Goal: Task Accomplishment & Management: Manage account settings

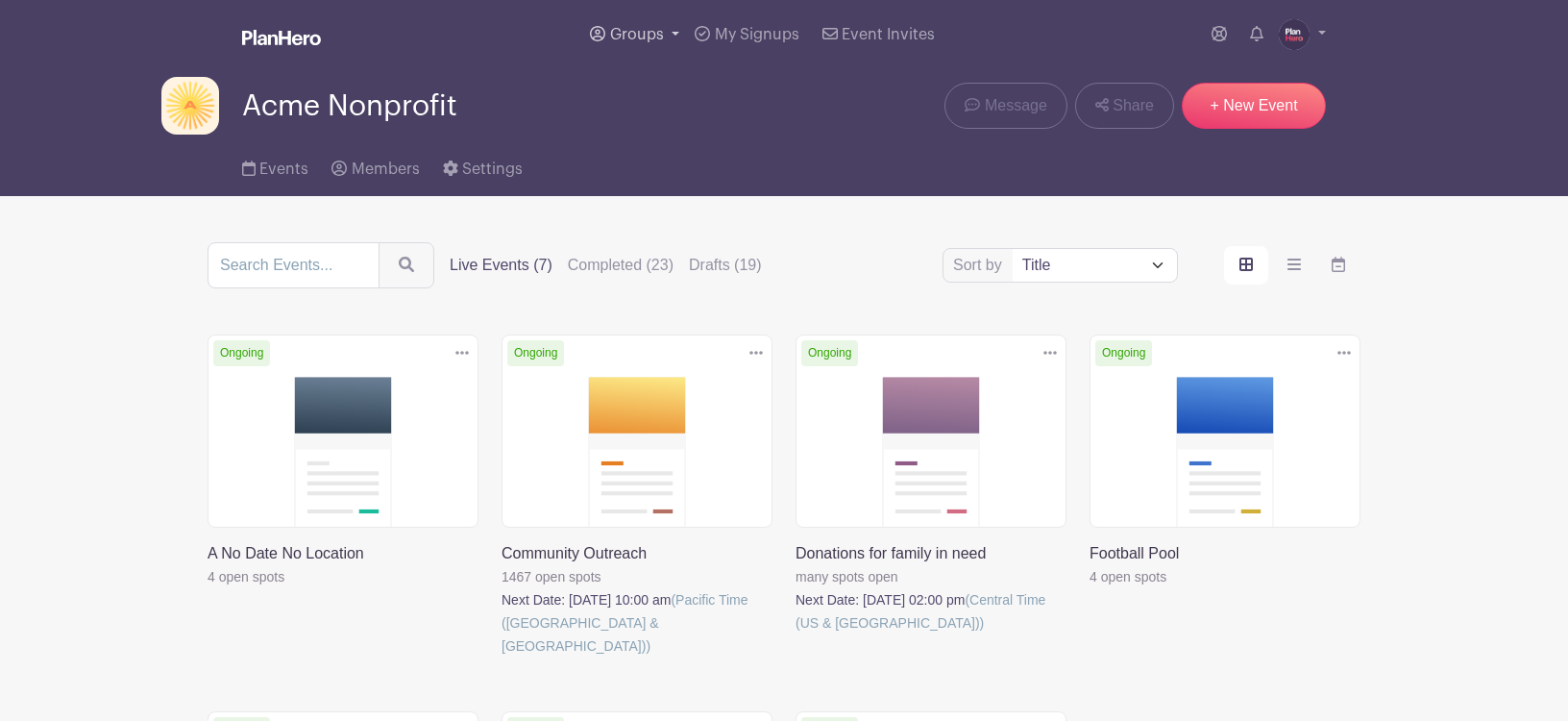
click at [639, 33] on span "Groups" at bounding box center [637, 34] width 54 height 15
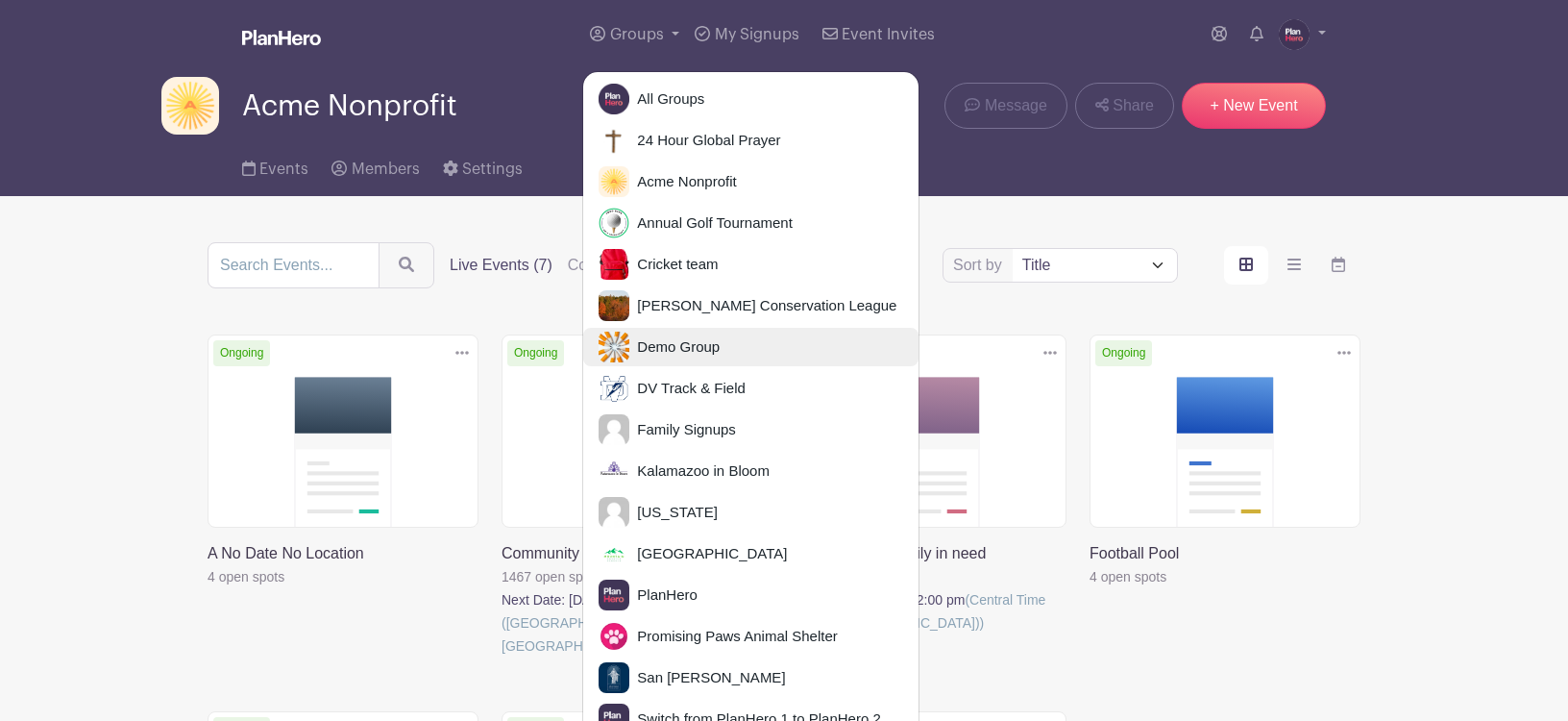
click at [659, 350] on span "Demo Group" at bounding box center [675, 348] width 91 height 22
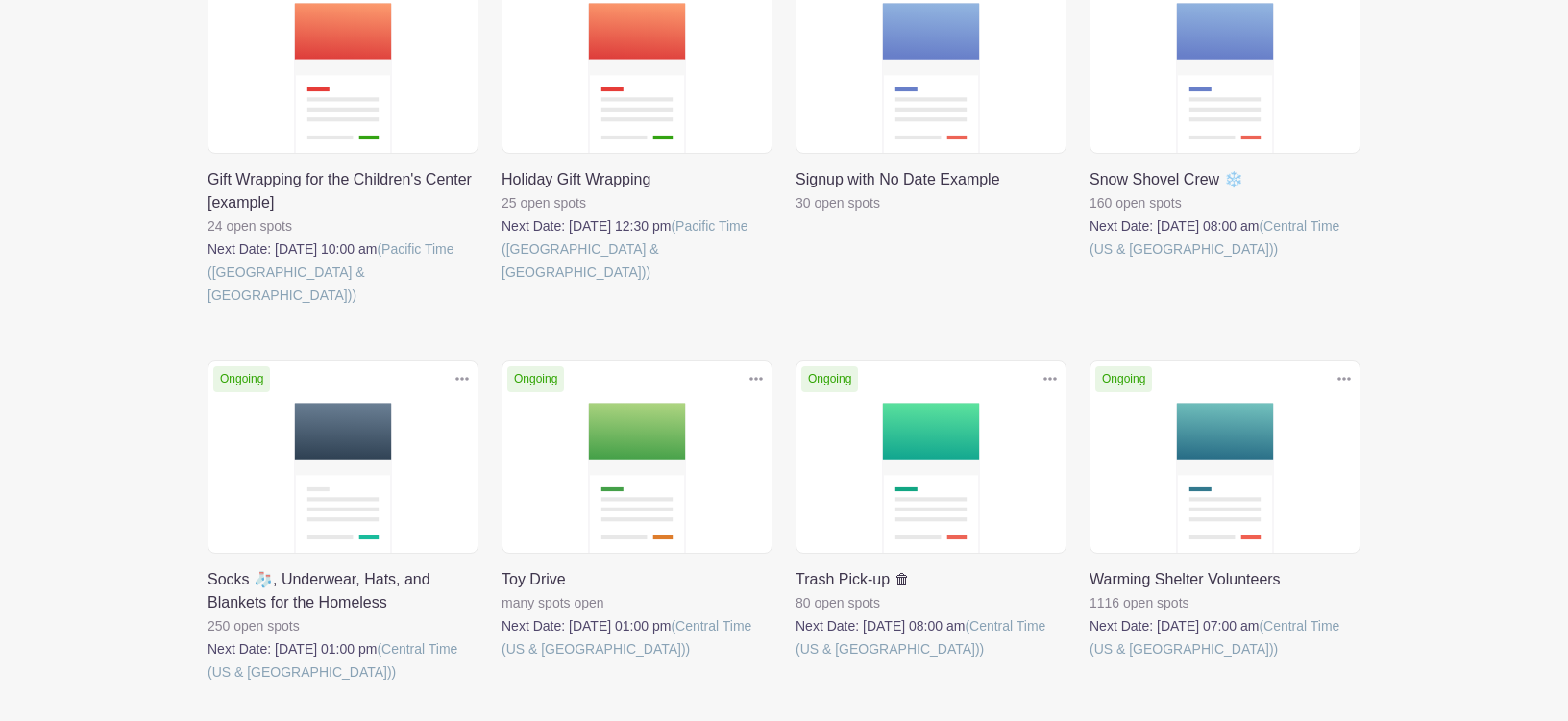
scroll to position [1219, 0]
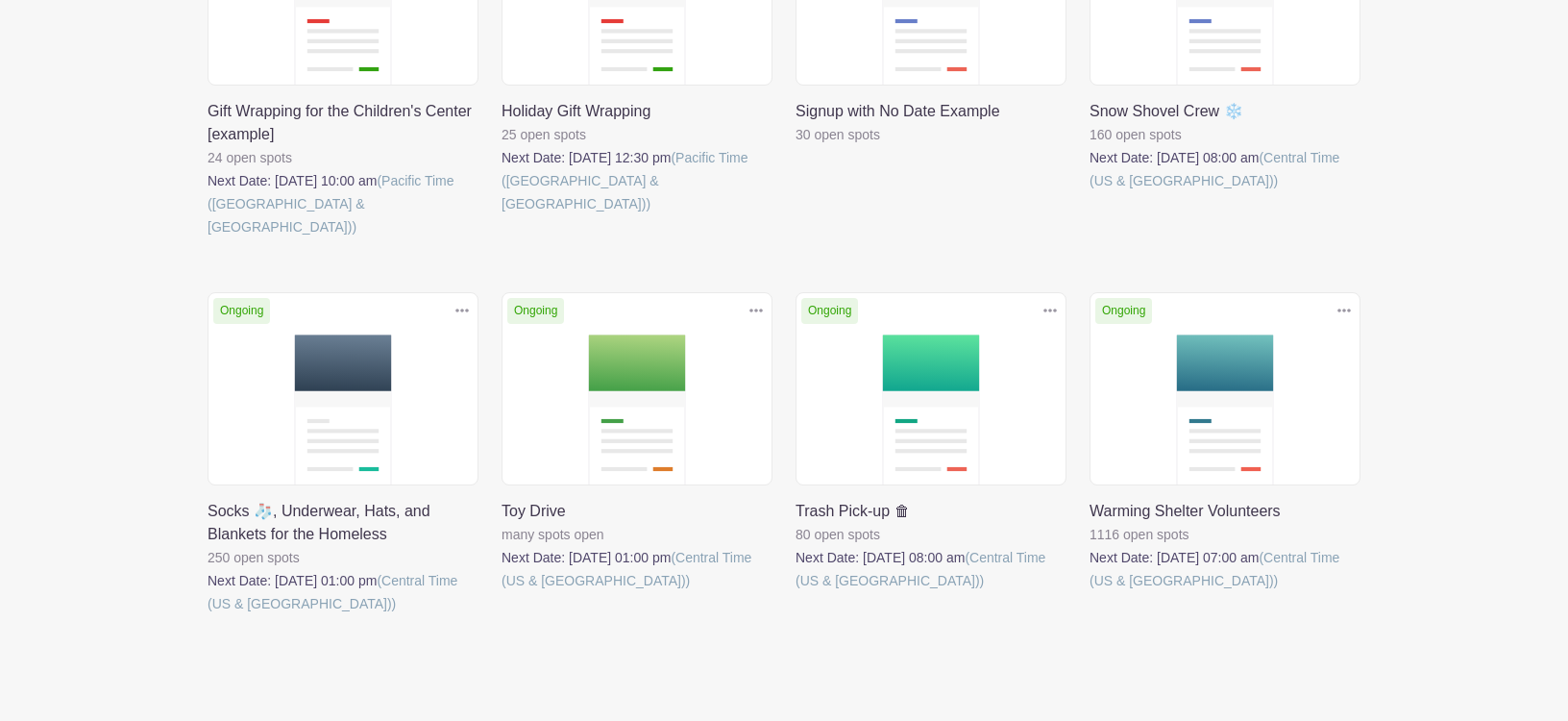
click at [795, 592] on link at bounding box center [795, 592] width 0 height 0
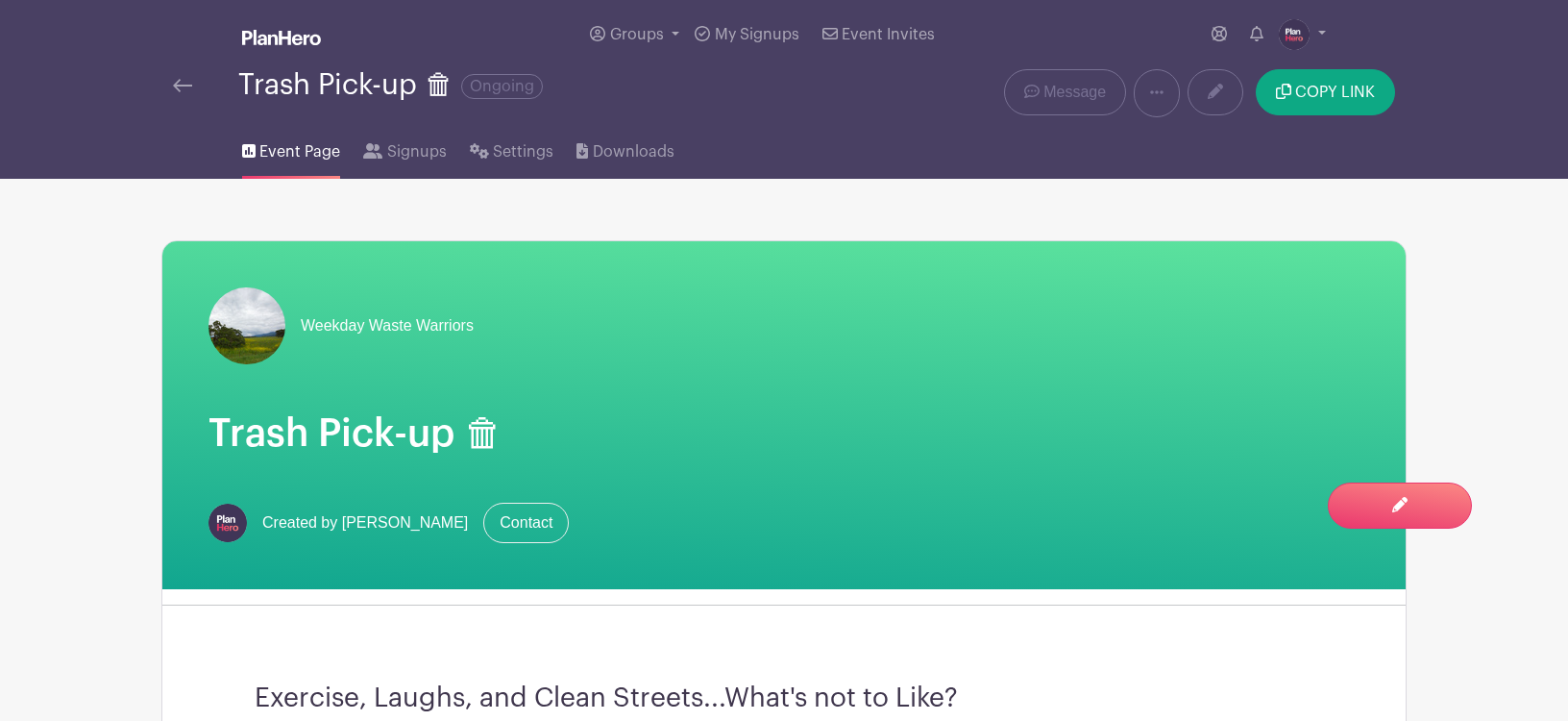
click at [183, 87] on img at bounding box center [182, 85] width 19 height 13
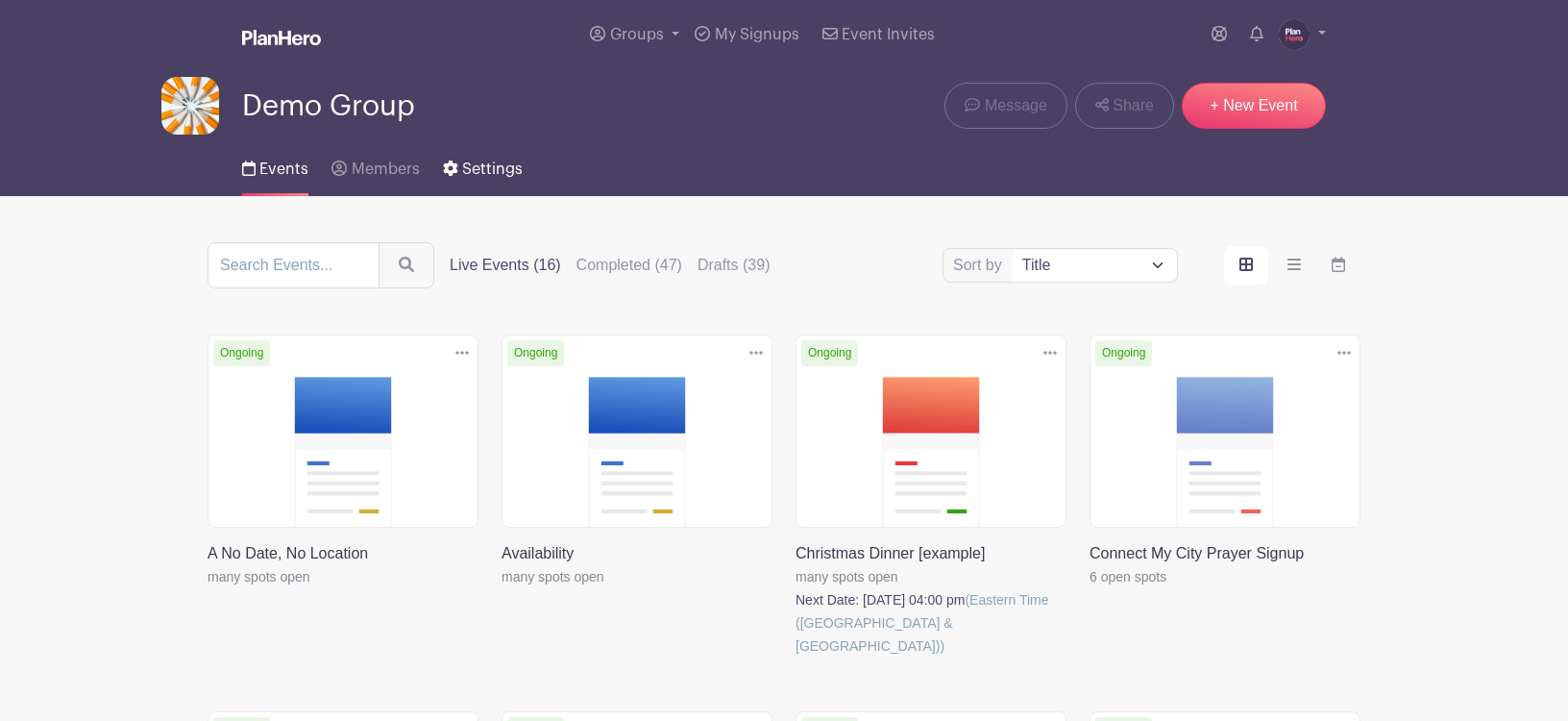
click at [488, 170] on span "Settings" at bounding box center [492, 169] width 61 height 15
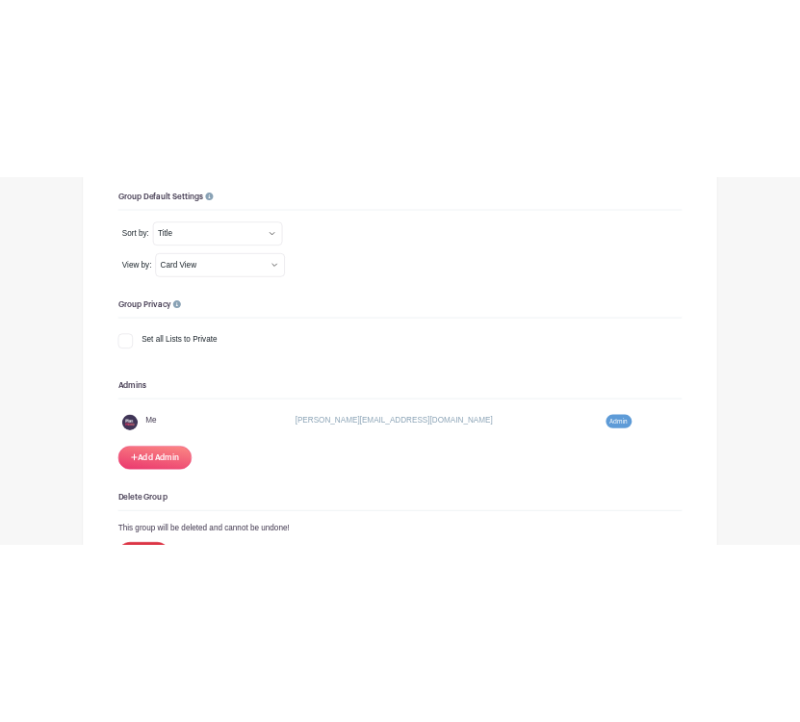
scroll to position [1321, 0]
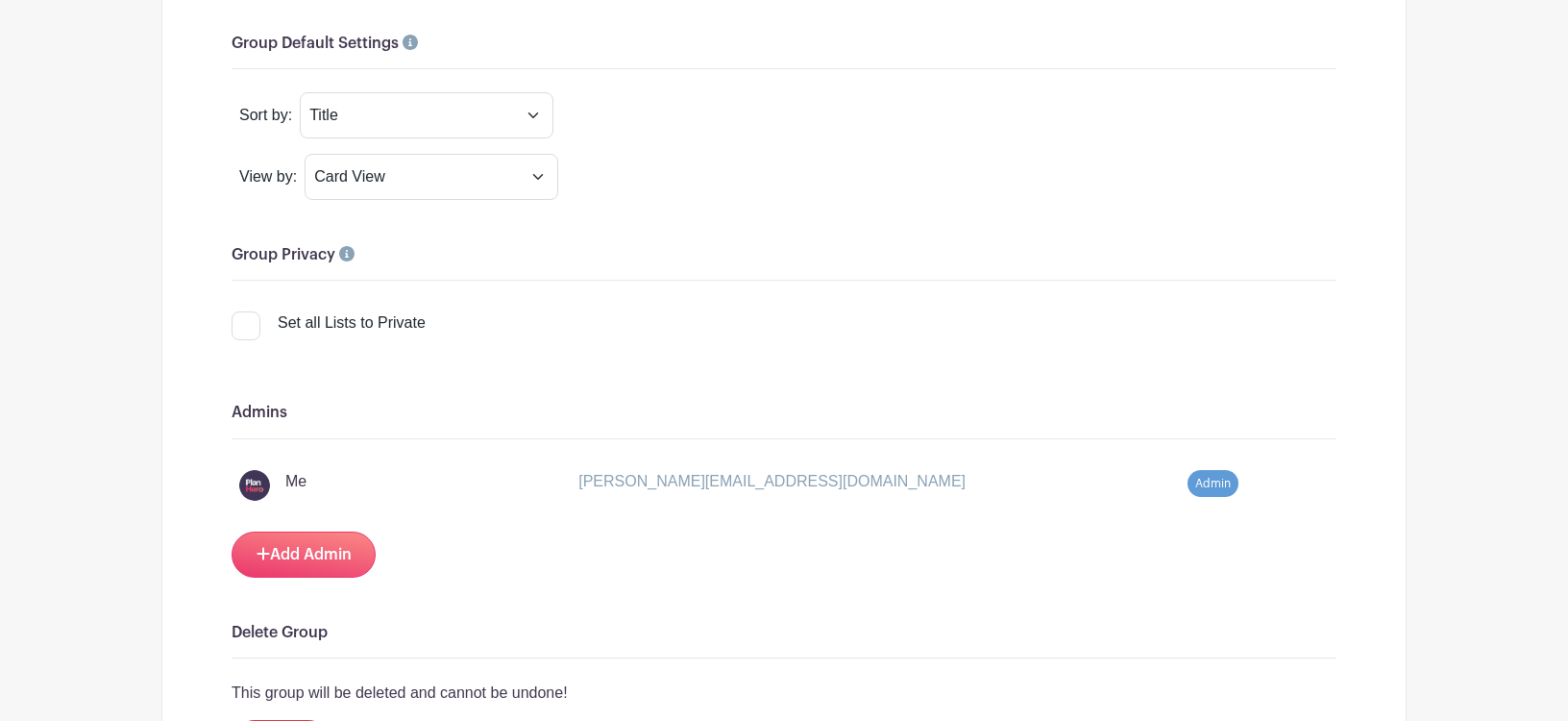
click at [240, 327] on div at bounding box center [246, 326] width 29 height 29
click at [240, 324] on input "Set all Lists to Private" at bounding box center [238, 318] width 13 height 13
checkbox input "true"
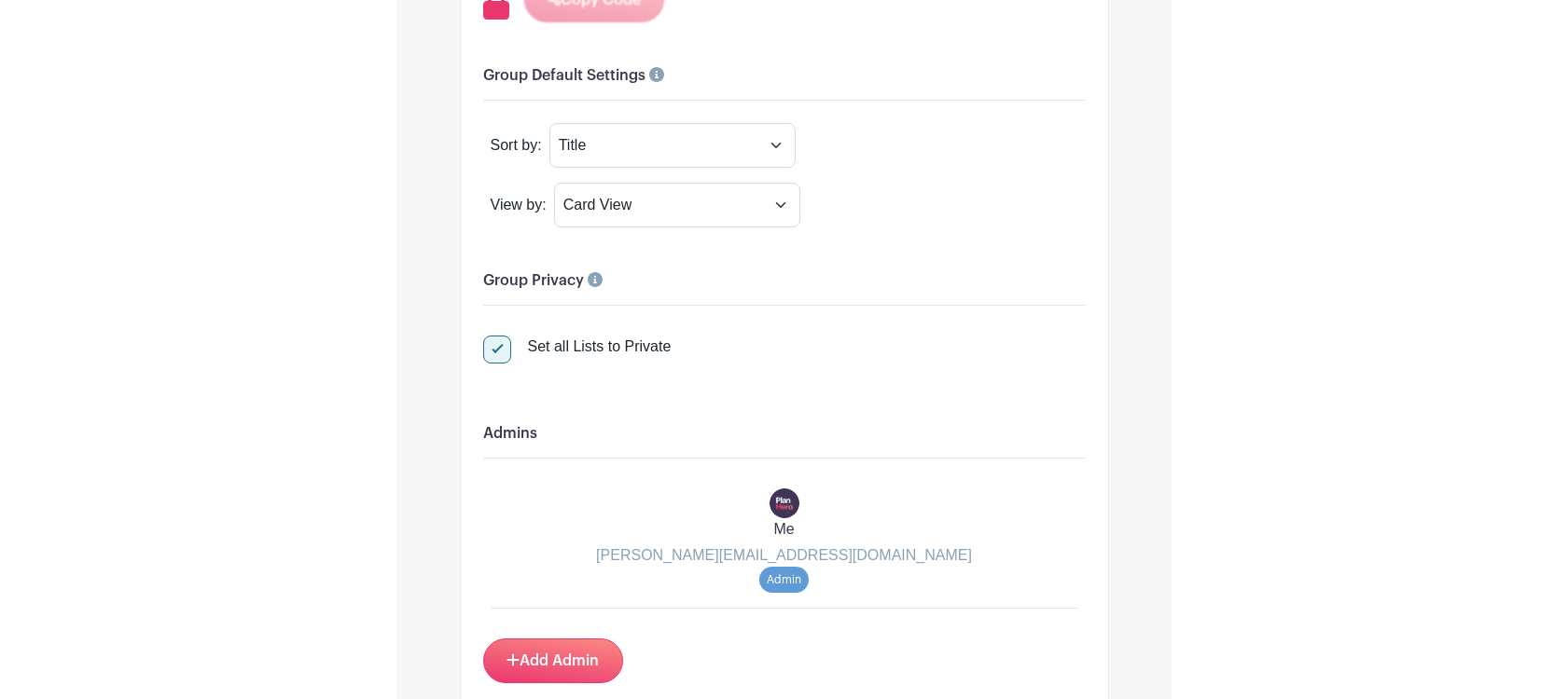
scroll to position [1285, 0]
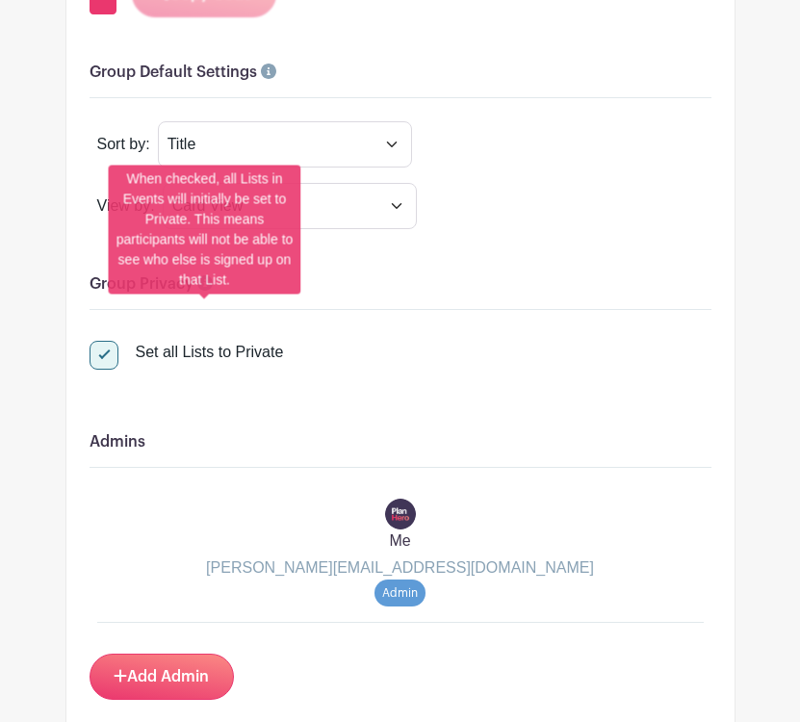
click at [202, 291] on icon at bounding box center [204, 282] width 15 height 15
